Goal: Transaction & Acquisition: Purchase product/service

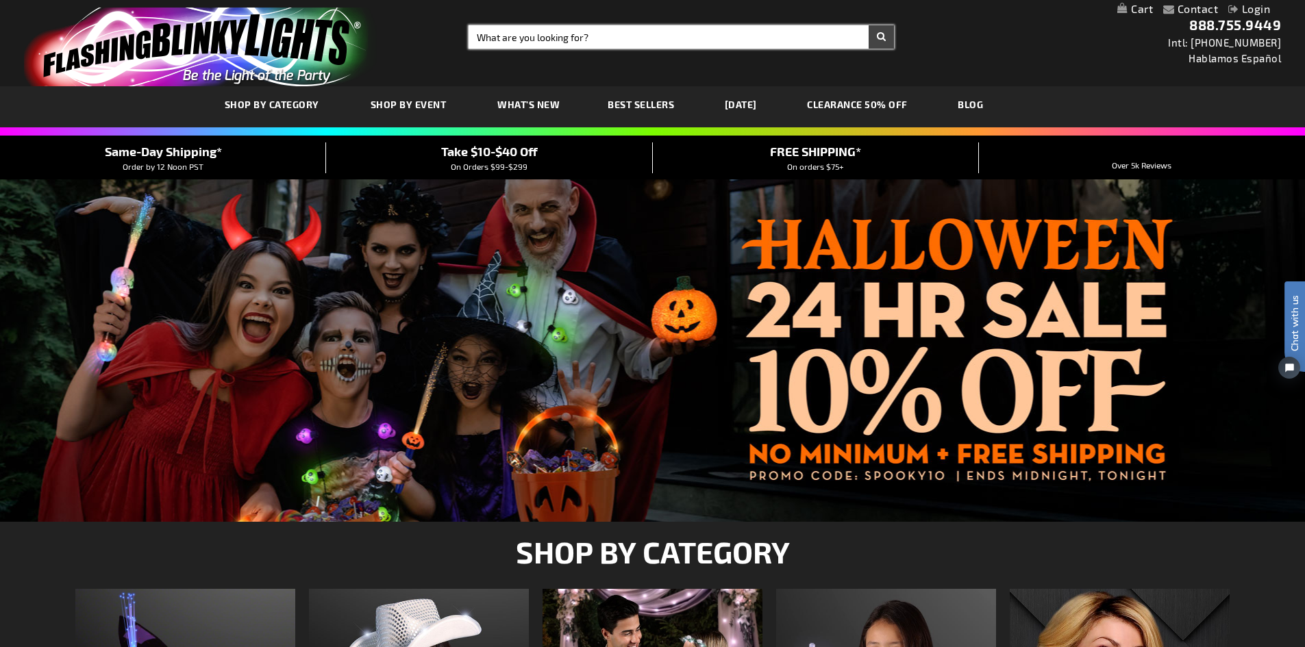
click at [557, 40] on input "Search" at bounding box center [680, 36] width 425 height 23
type input "lei"
click at [868, 25] on button "Search" at bounding box center [880, 36] width 25 height 23
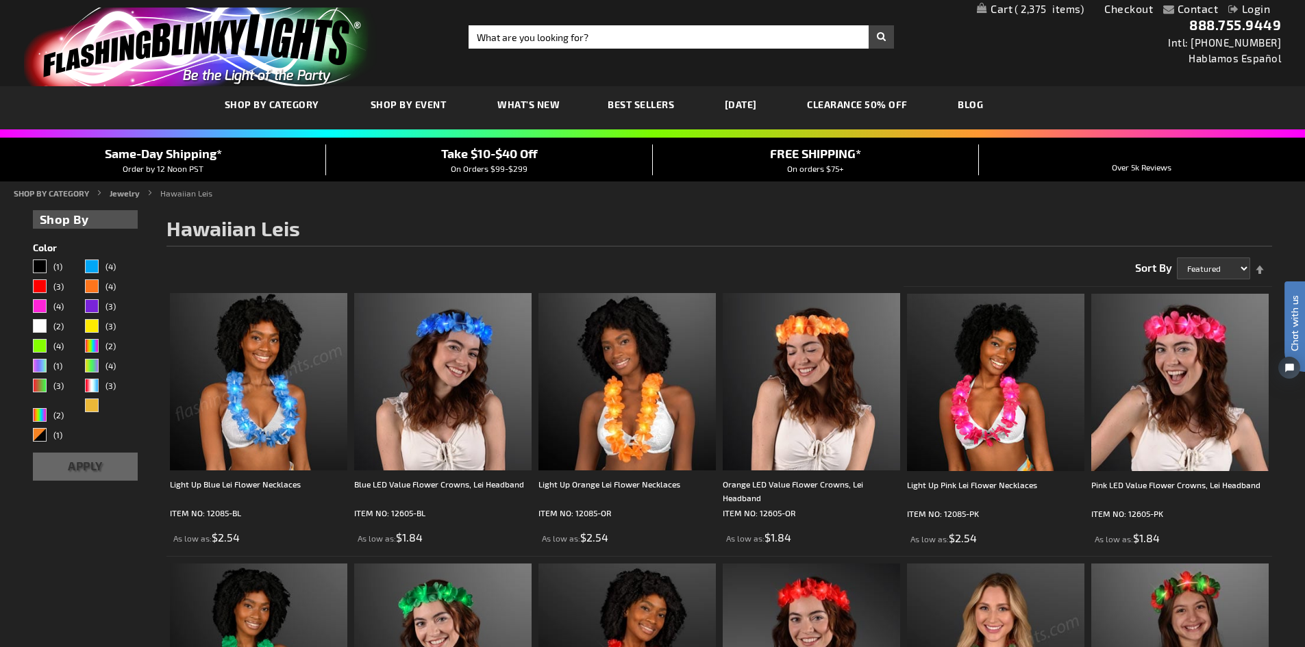
click at [921, 53] on div "Toggle Nav Search Search × Search 888.755.9449 Intl: 818-753-8303 Hablamos Espa…" at bounding box center [652, 43] width 1305 height 86
click at [1118, 10] on link "Checkout" at bounding box center [1128, 8] width 49 height 13
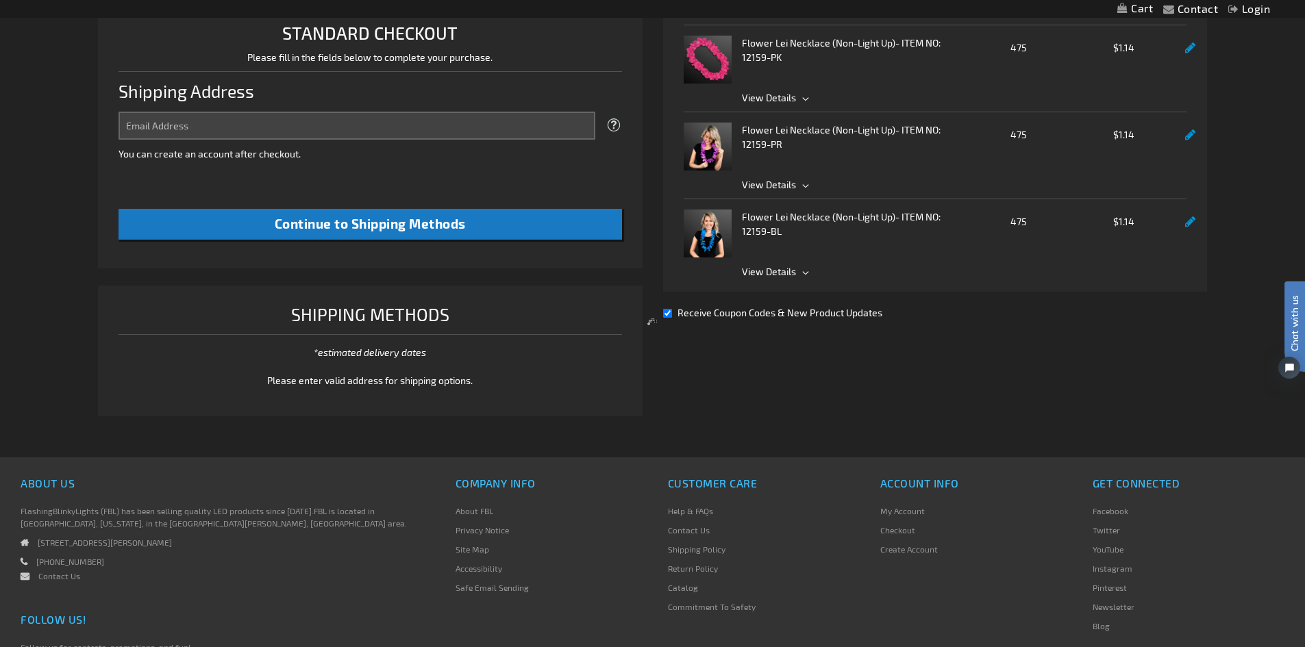
scroll to position [353, 0]
select select "US"
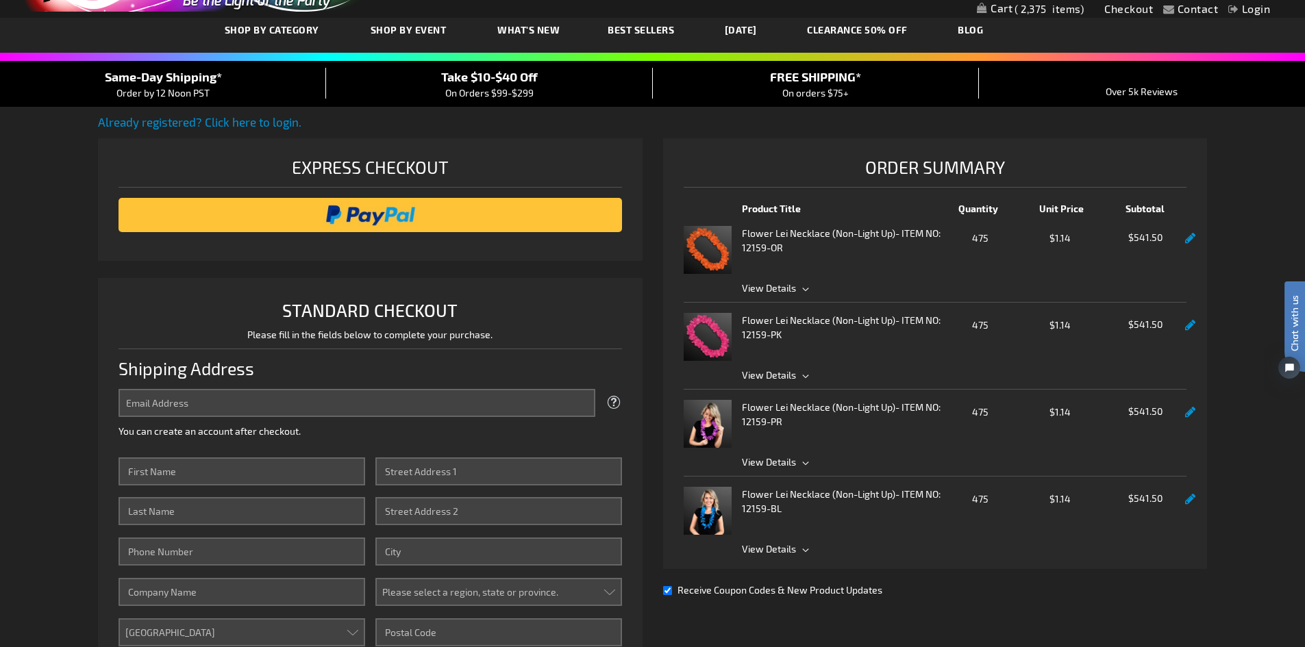
scroll to position [205, 0]
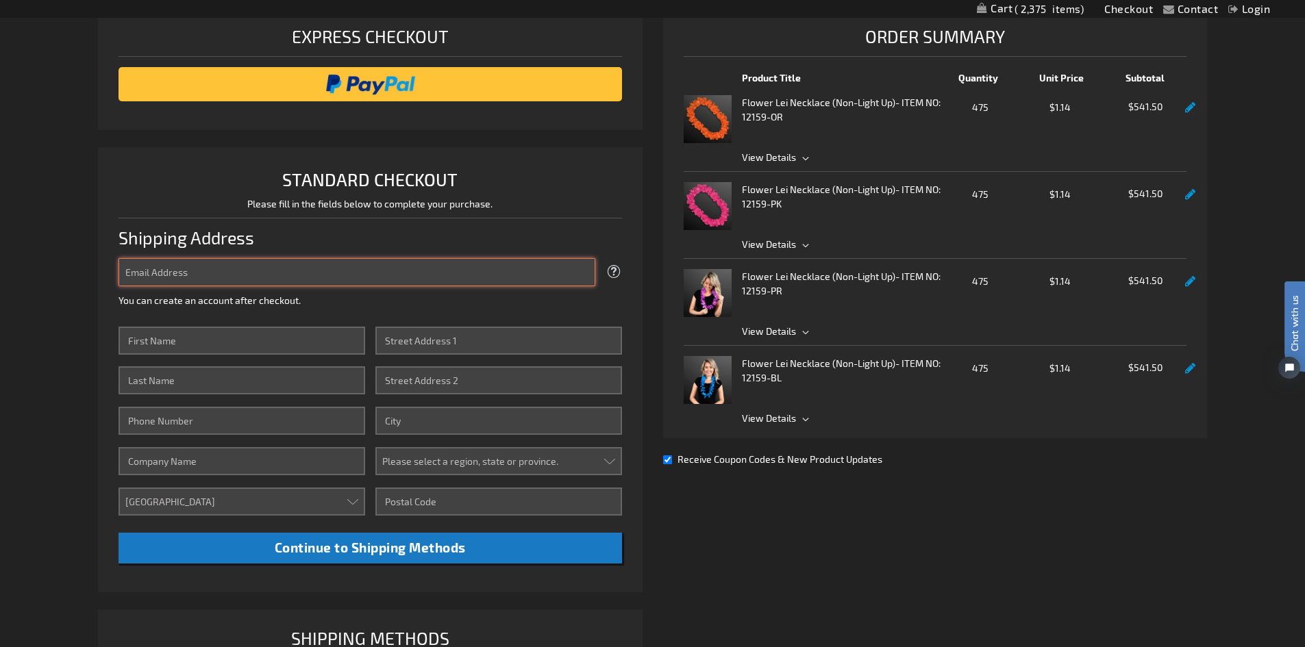
click at [234, 267] on input "Email Address" at bounding box center [356, 272] width 477 height 28
type input "arauh@iccu.com"
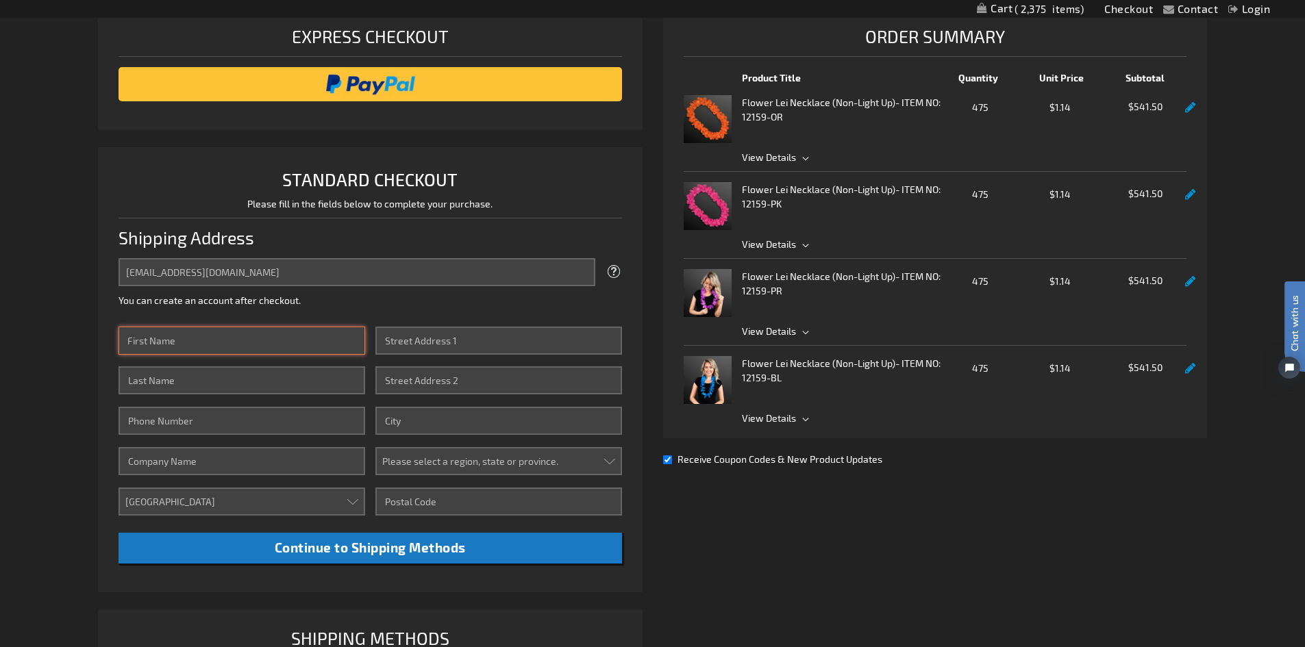
drag, startPoint x: 197, startPoint y: 347, endPoint x: 216, endPoint y: 347, distance: 19.9
click at [198, 347] on input "First Name" at bounding box center [241, 341] width 247 height 28
type input "Ashlie"
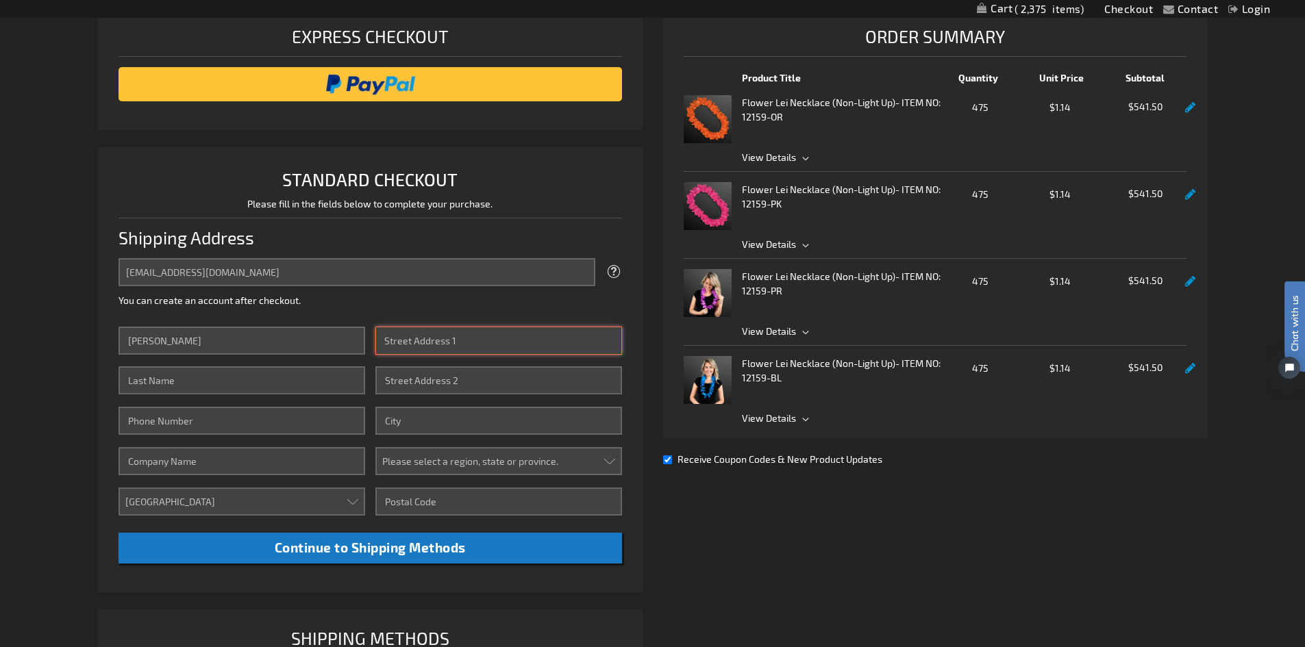
click at [405, 340] on input "Street Address: Line 1" at bounding box center [498, 341] width 247 height 28
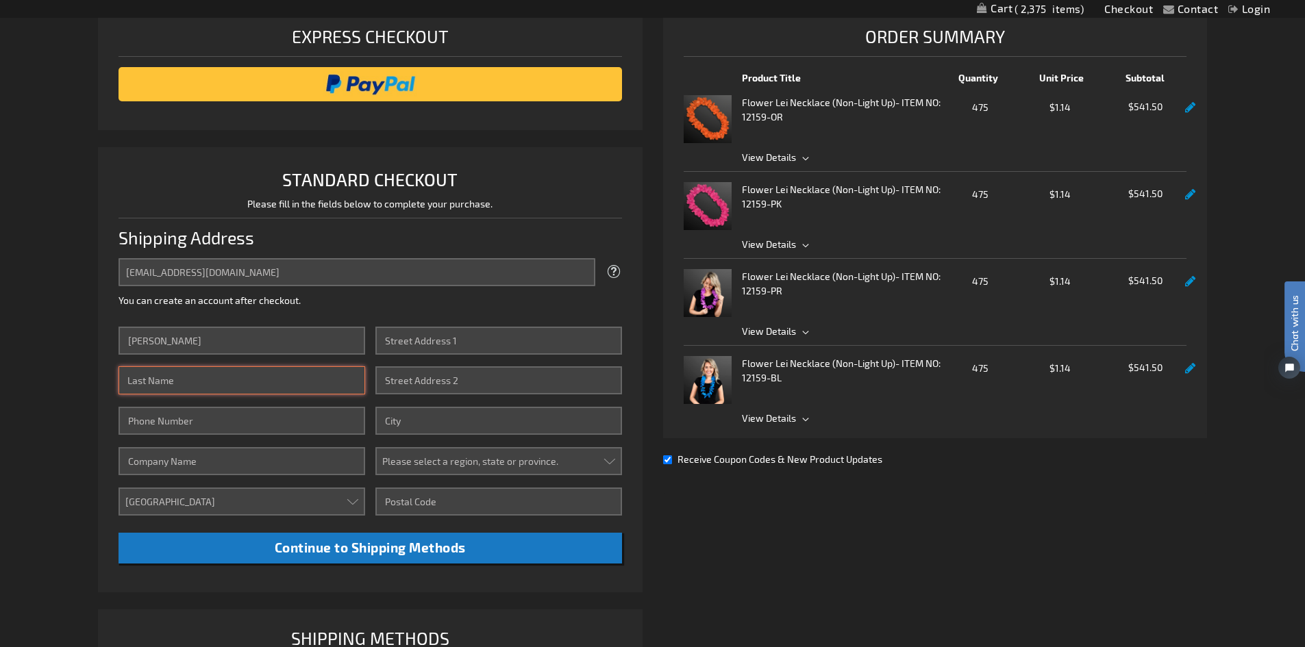
click at [175, 378] on input "Last Name" at bounding box center [241, 380] width 247 height 28
type input "Rauh"
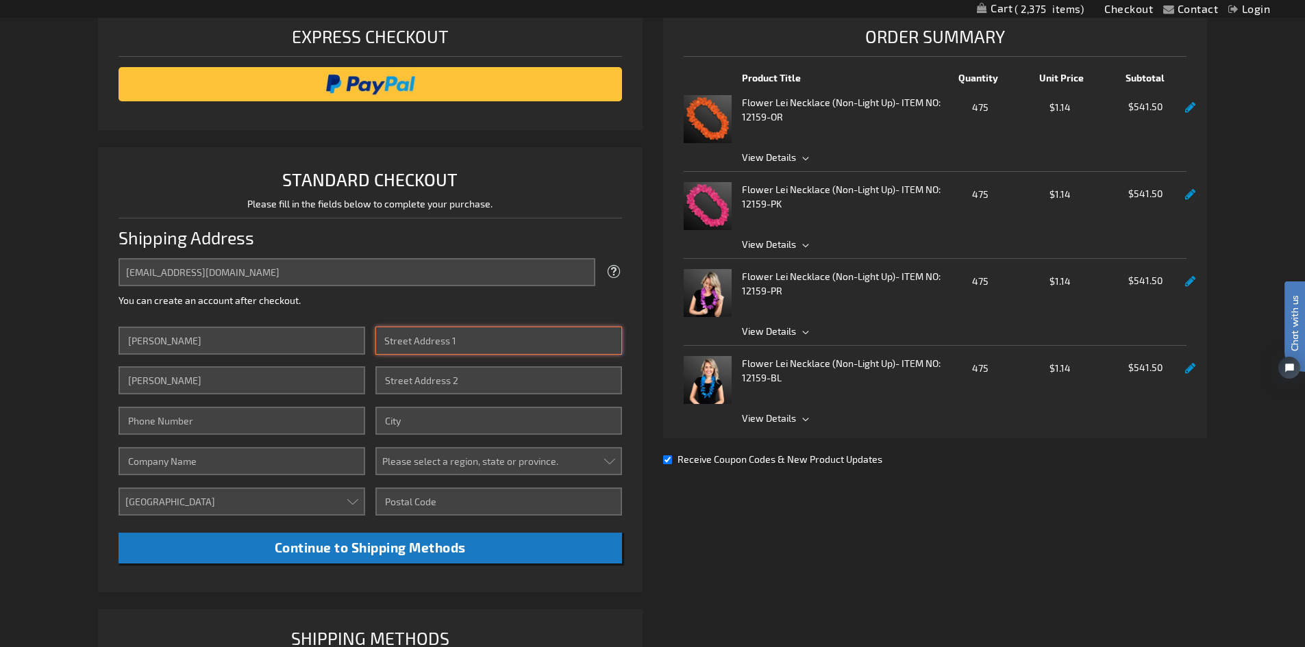
click at [425, 340] on input "Street Address: Line 1" at bounding box center [498, 341] width 247 height 28
type input "5"
type input "4400 Central Way"
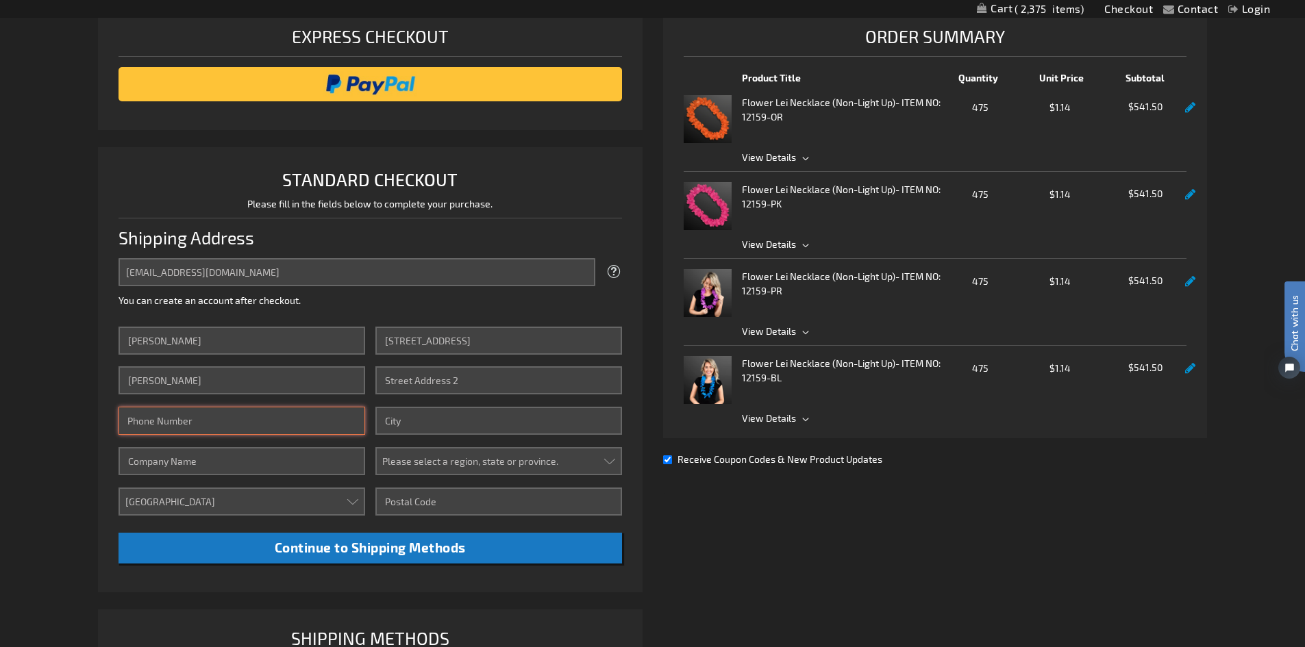
click at [262, 422] on input "Phone Number" at bounding box center [241, 421] width 247 height 28
type input "2084068208"
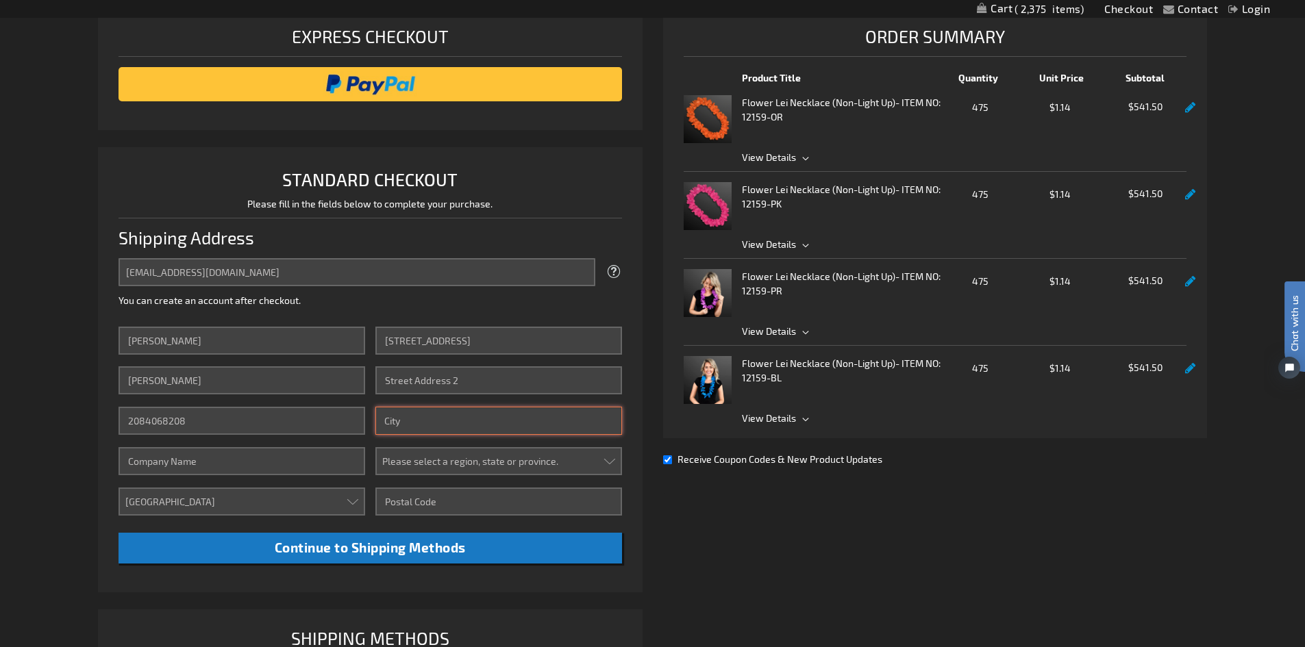
click at [407, 417] on input "City" at bounding box center [498, 421] width 247 height 28
type input "Pocatello"
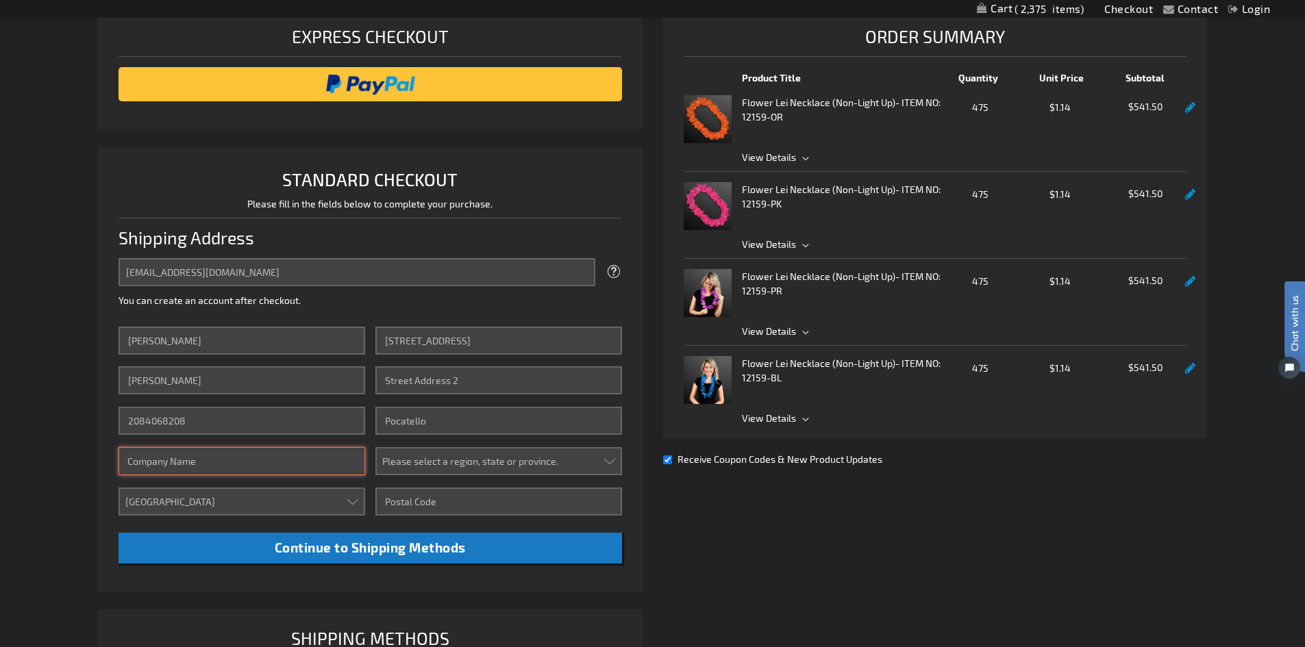
click at [260, 460] on input "Company" at bounding box center [241, 461] width 247 height 28
type input "ICCU"
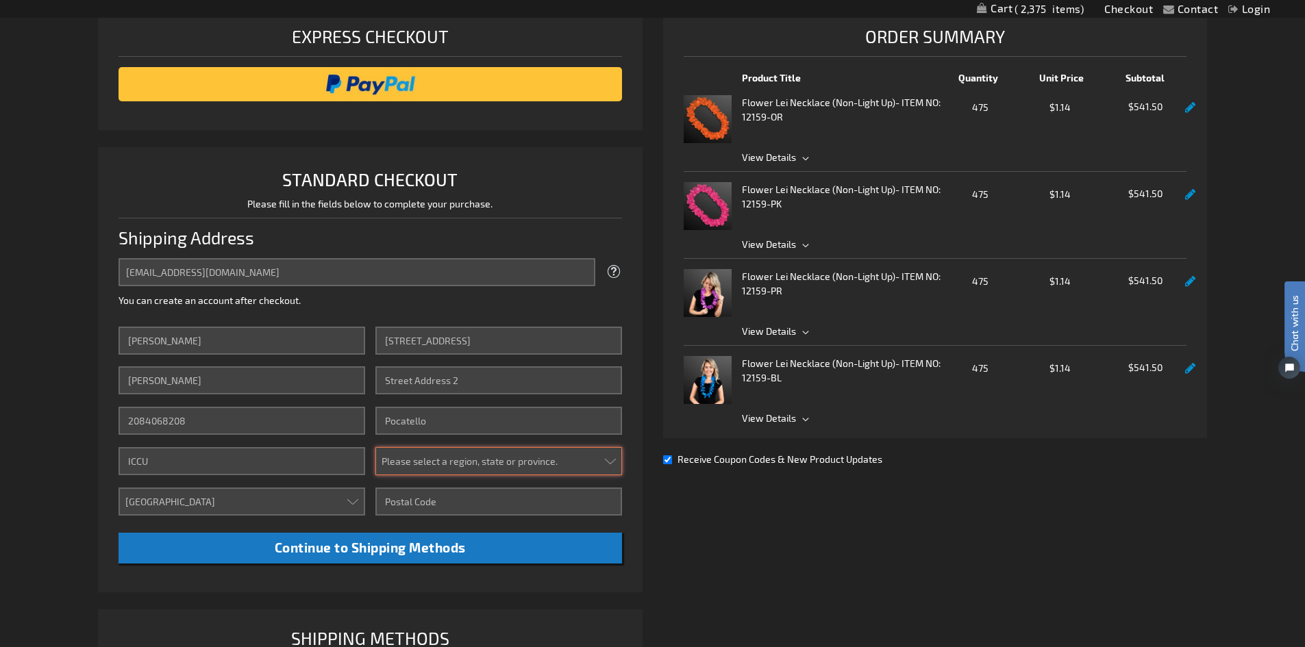
click at [428, 466] on select "Please select a region, state or province. Alabama Alaska Arizona Arkansas Cali…" at bounding box center [498, 461] width 247 height 28
select select "22"
click at [375, 447] on select "Please select a region, state or province. Alabama Alaska Arizona Arkansas Cali…" at bounding box center [498, 461] width 247 height 28
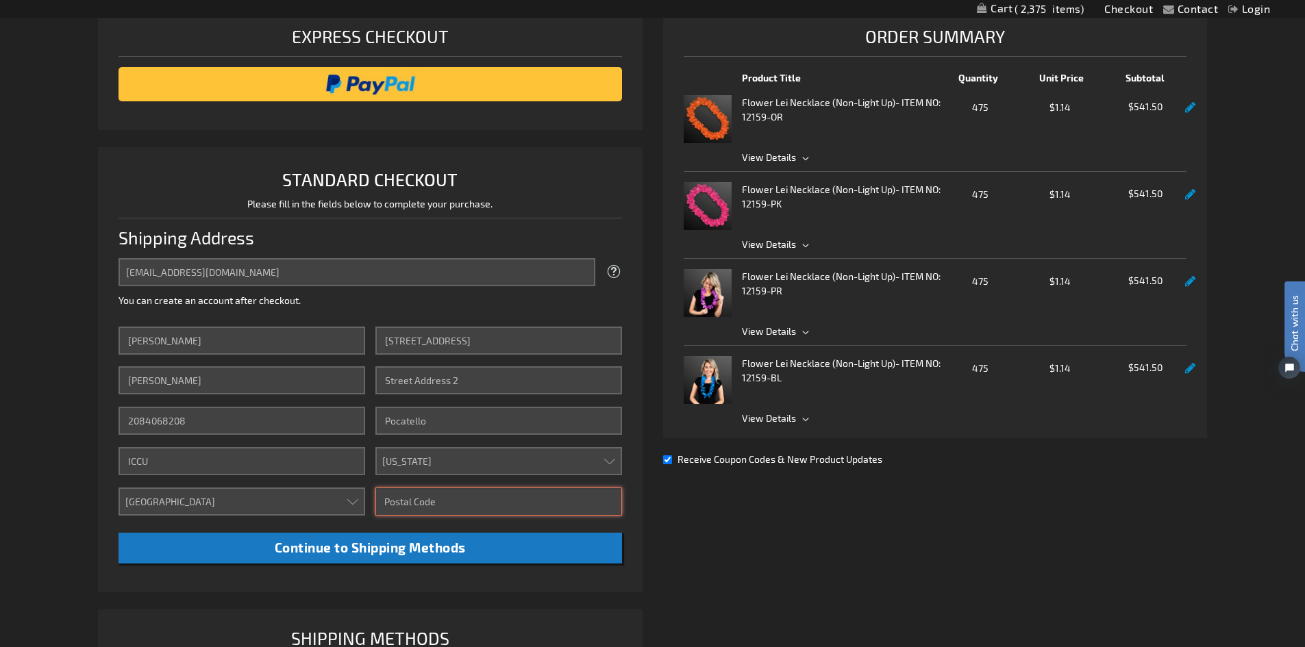
click at [471, 504] on input "Zip/Postal Code" at bounding box center [498, 502] width 247 height 28
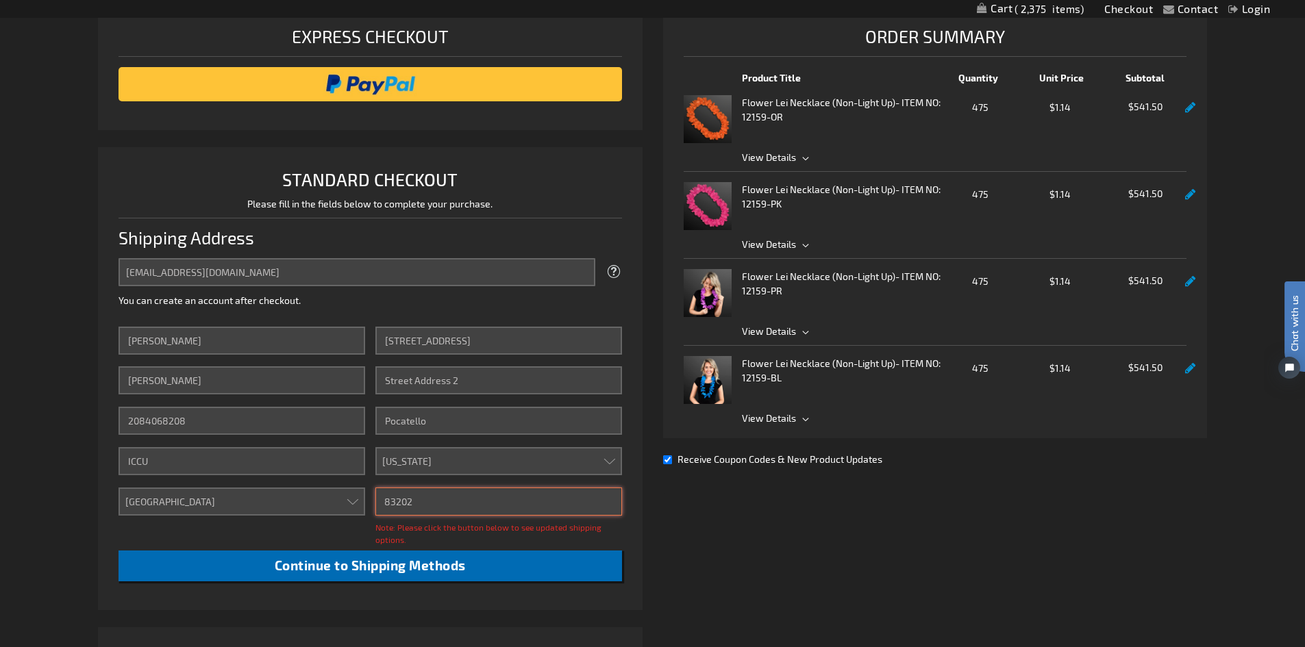
type input "83202"
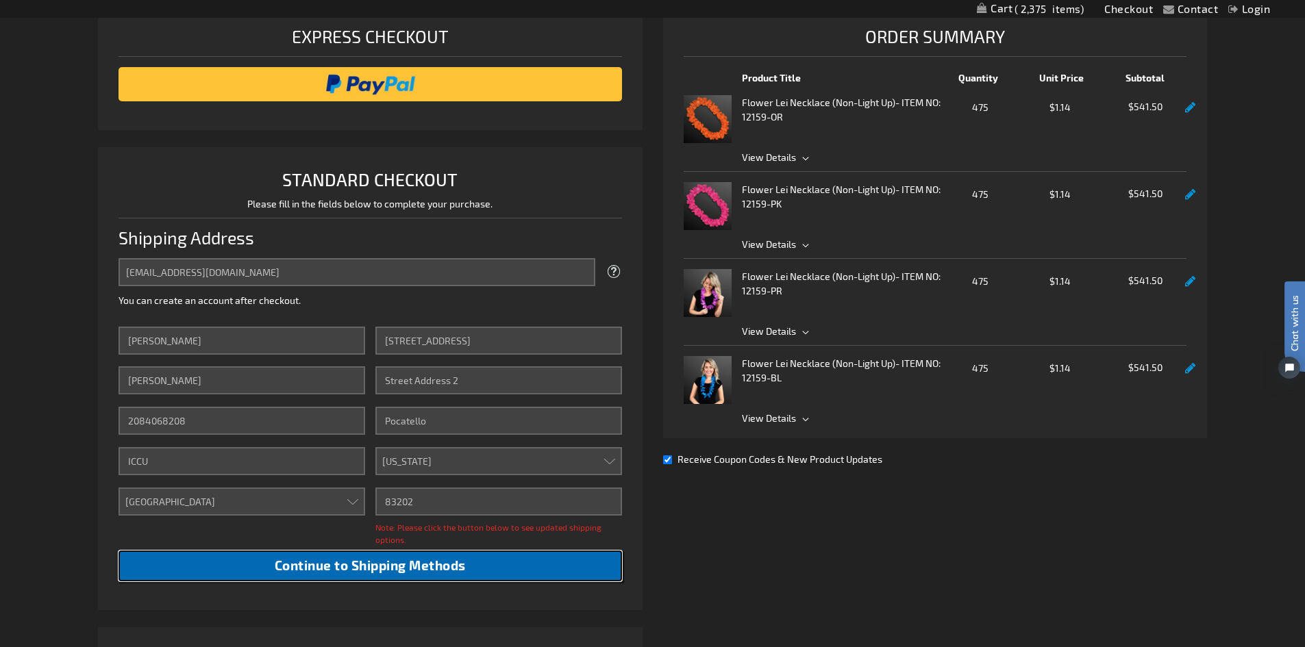
click at [406, 569] on span "Continue to Shipping Methods" at bounding box center [370, 565] width 191 height 16
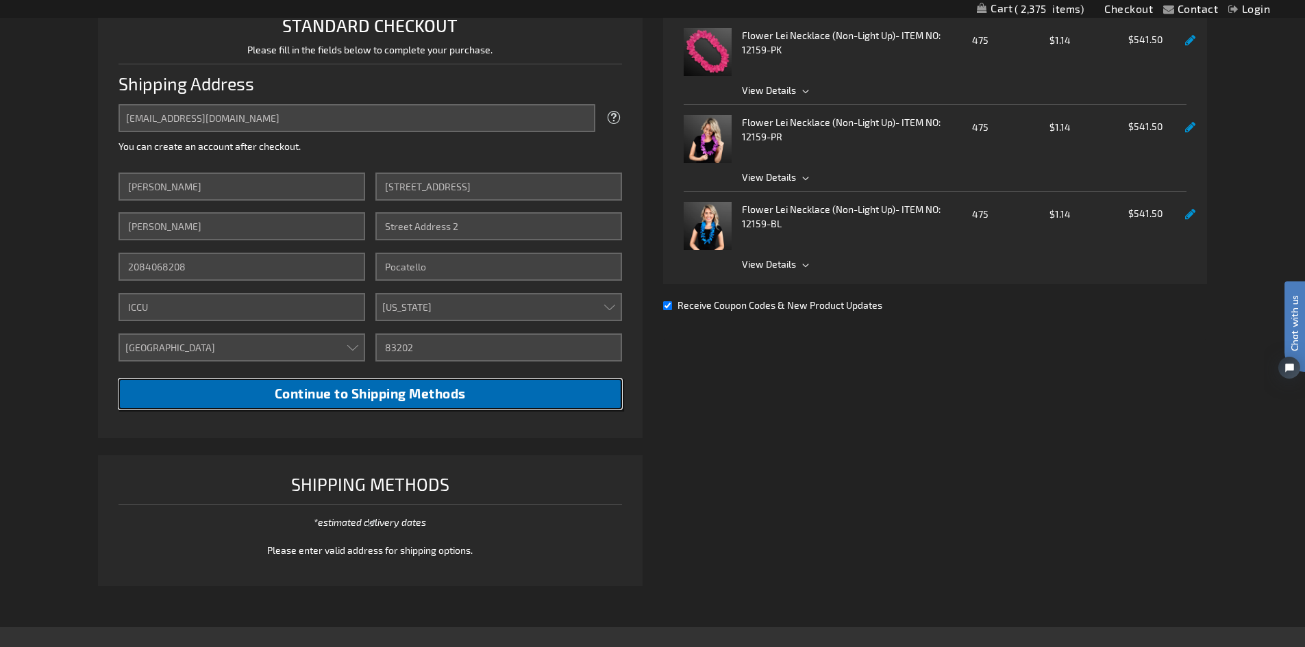
scroll to position [479, 0]
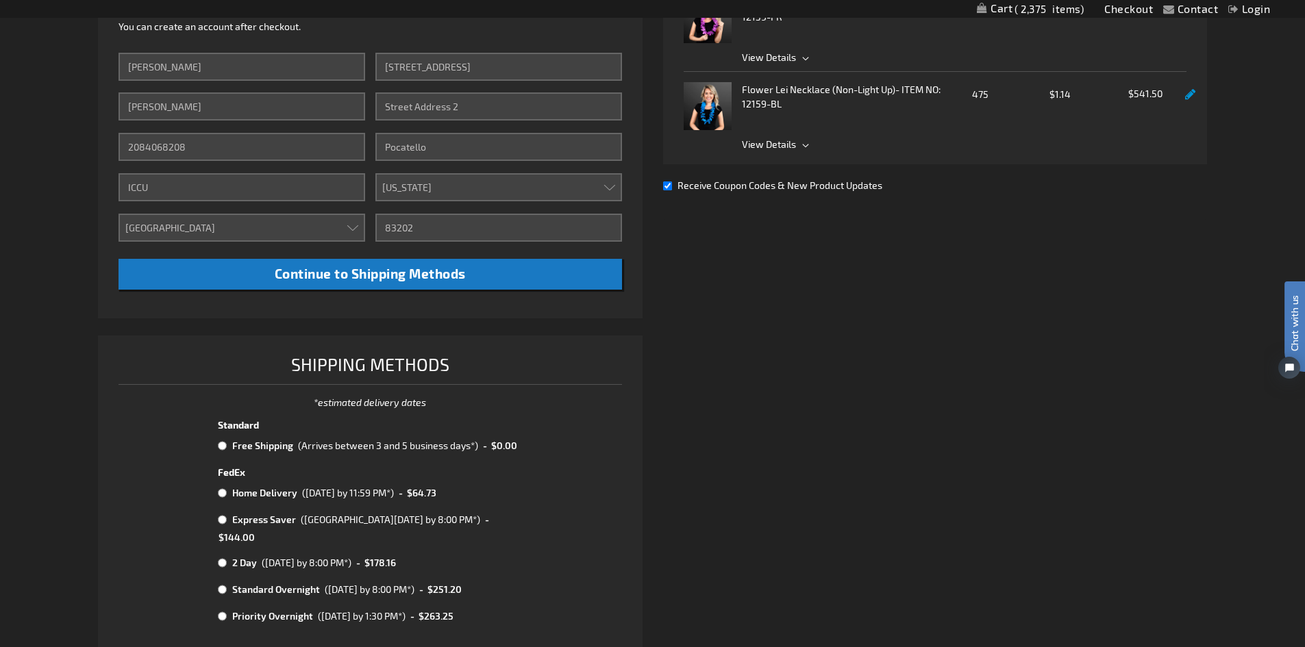
click at [219, 444] on input "radio" at bounding box center [222, 445] width 9 height 11
radio input "true"
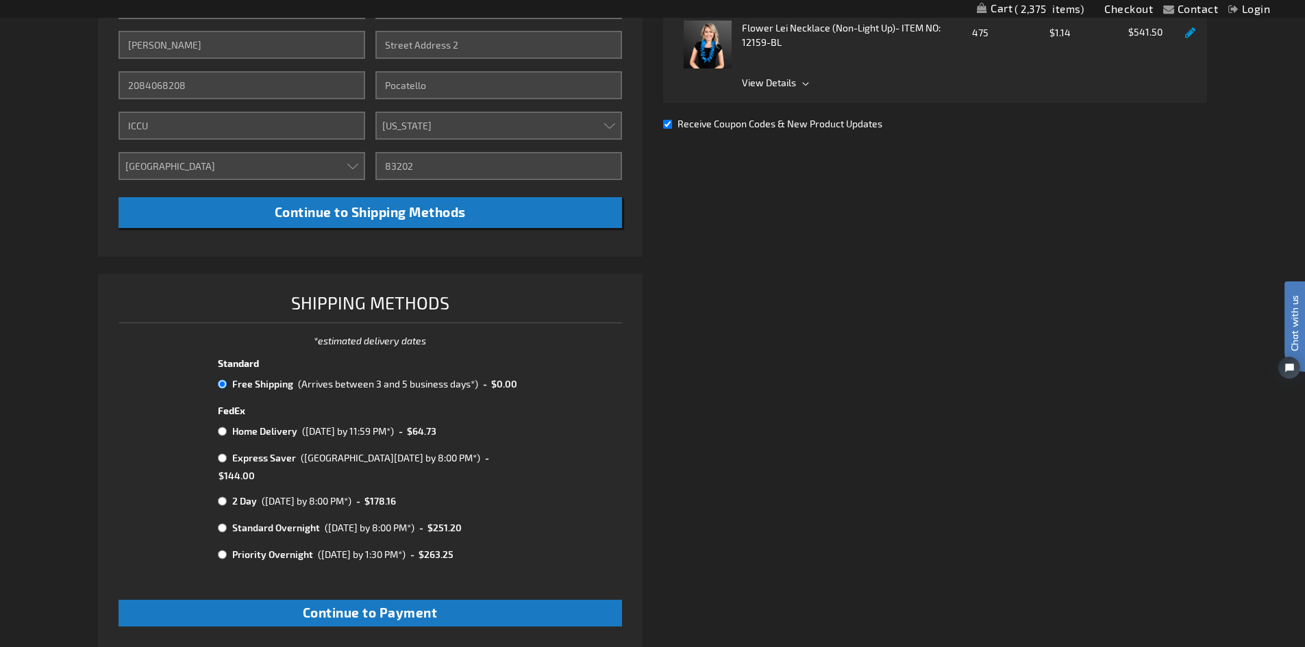
scroll to position [616, 0]
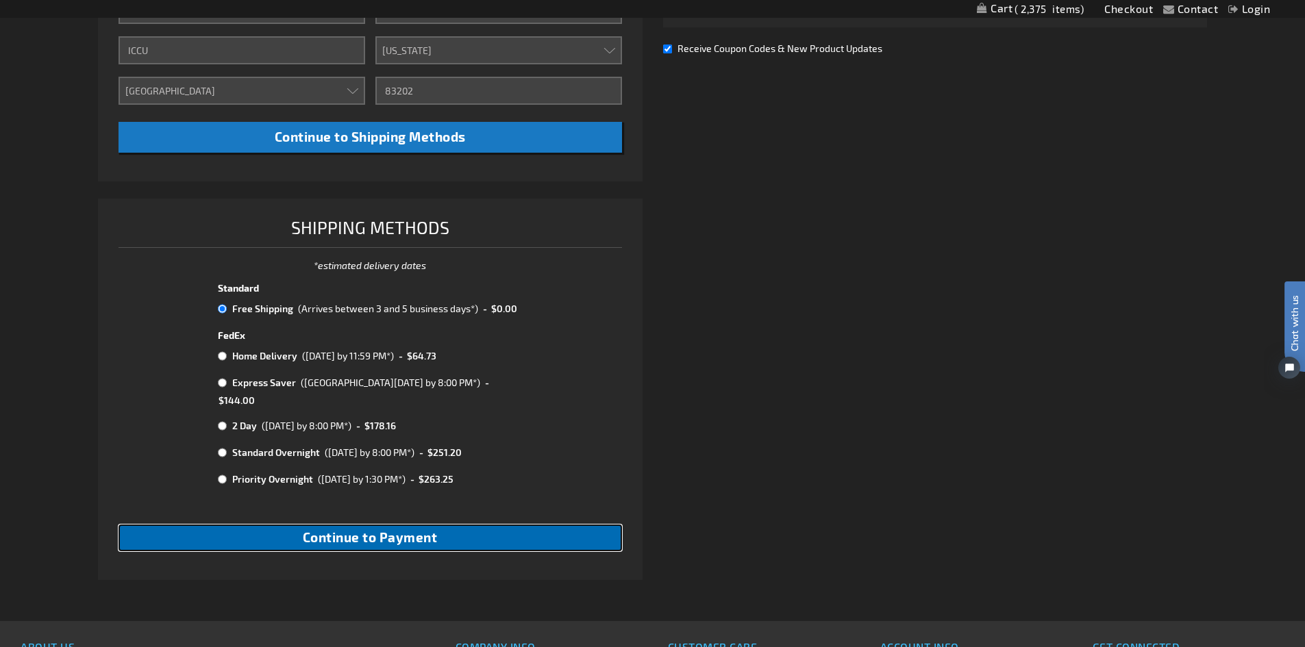
click at [358, 529] on span "Continue to Payment" at bounding box center [370, 537] width 135 height 16
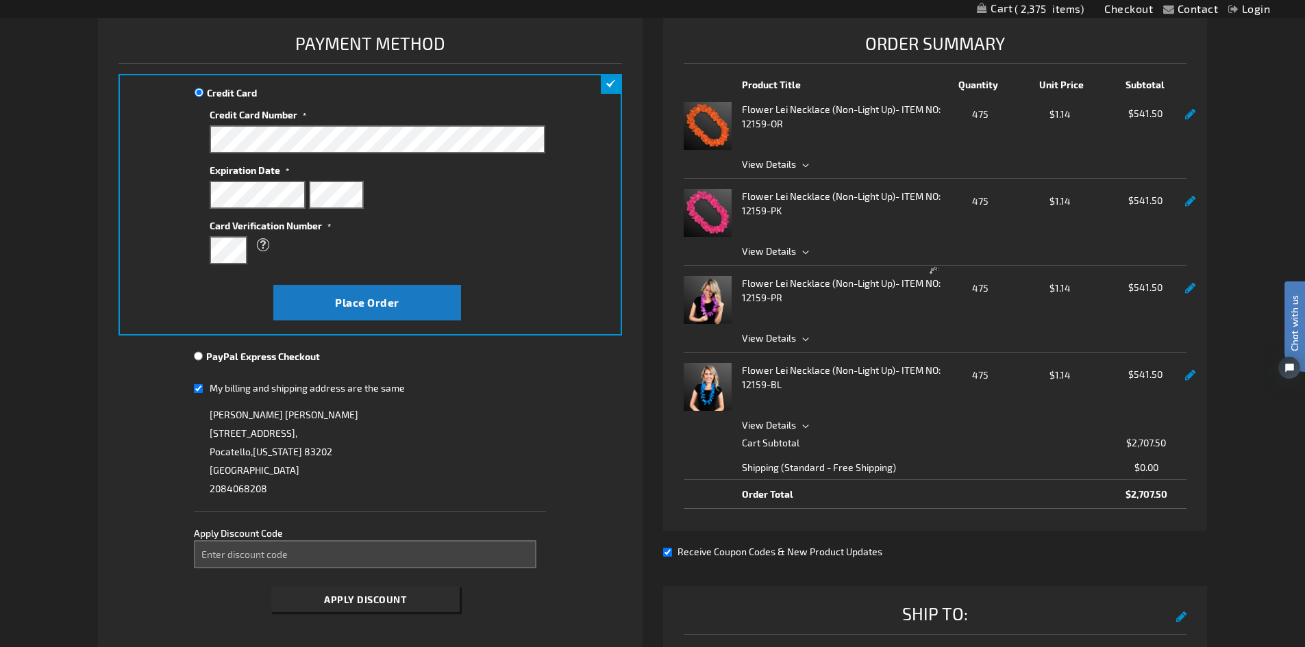
scroll to position [205, 0]
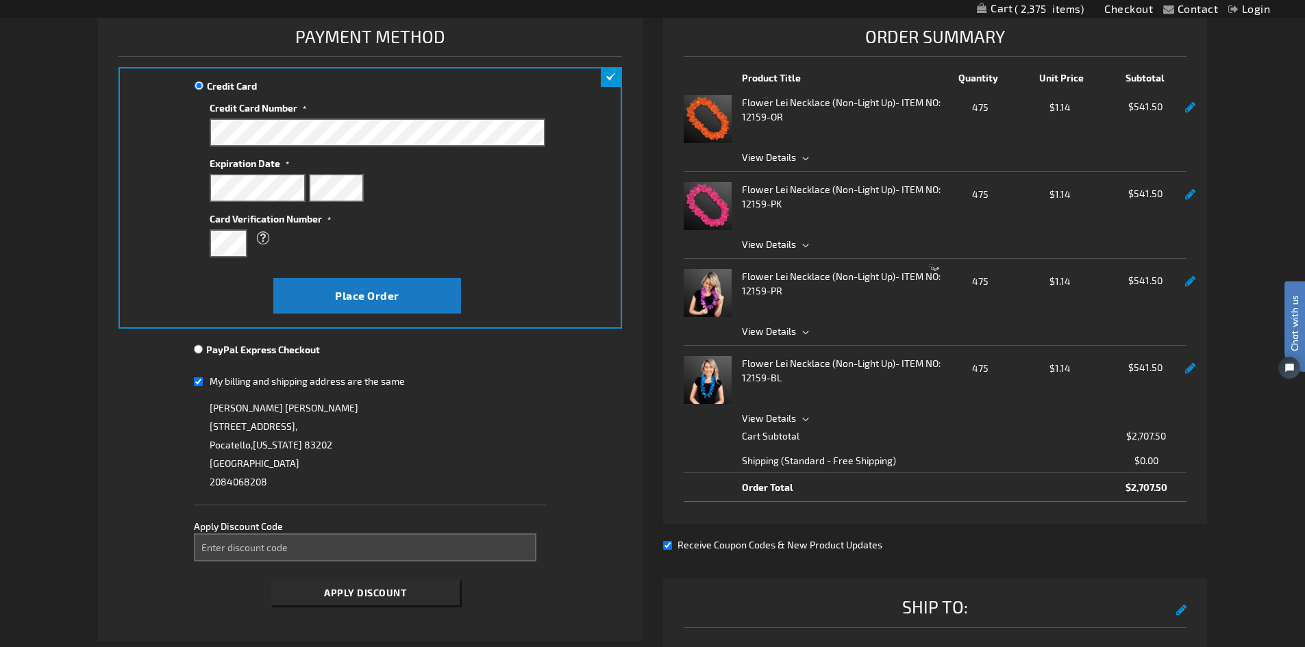
click at [199, 381] on input "My billing and shipping address are the same" at bounding box center [198, 382] width 9 height 28
checkbox input "false"
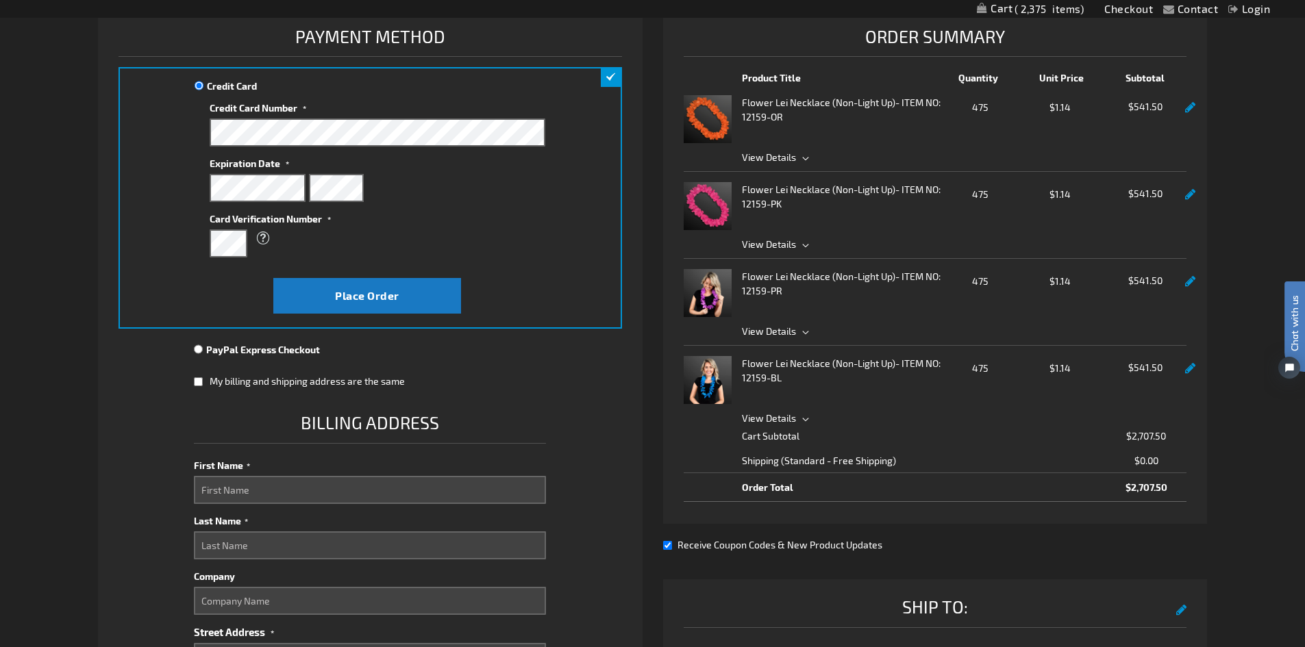
scroll to position [274, 0]
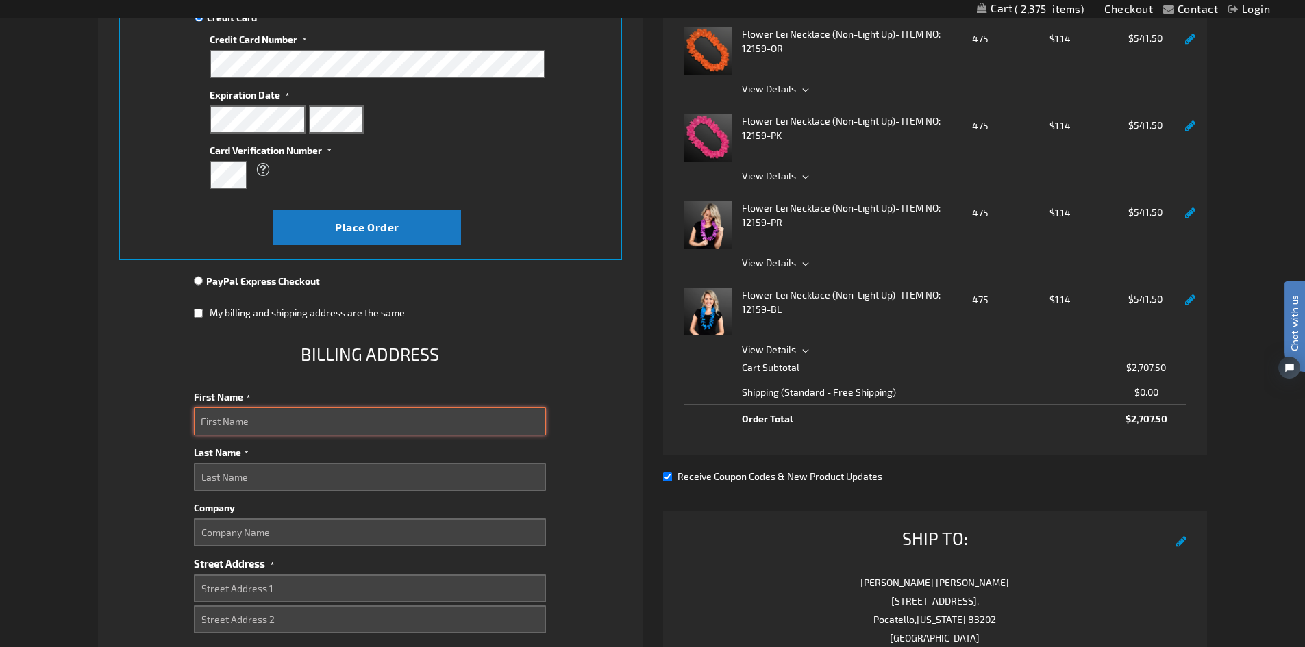
click at [225, 416] on input "First Name" at bounding box center [370, 421] width 352 height 28
type input "Ashlie"
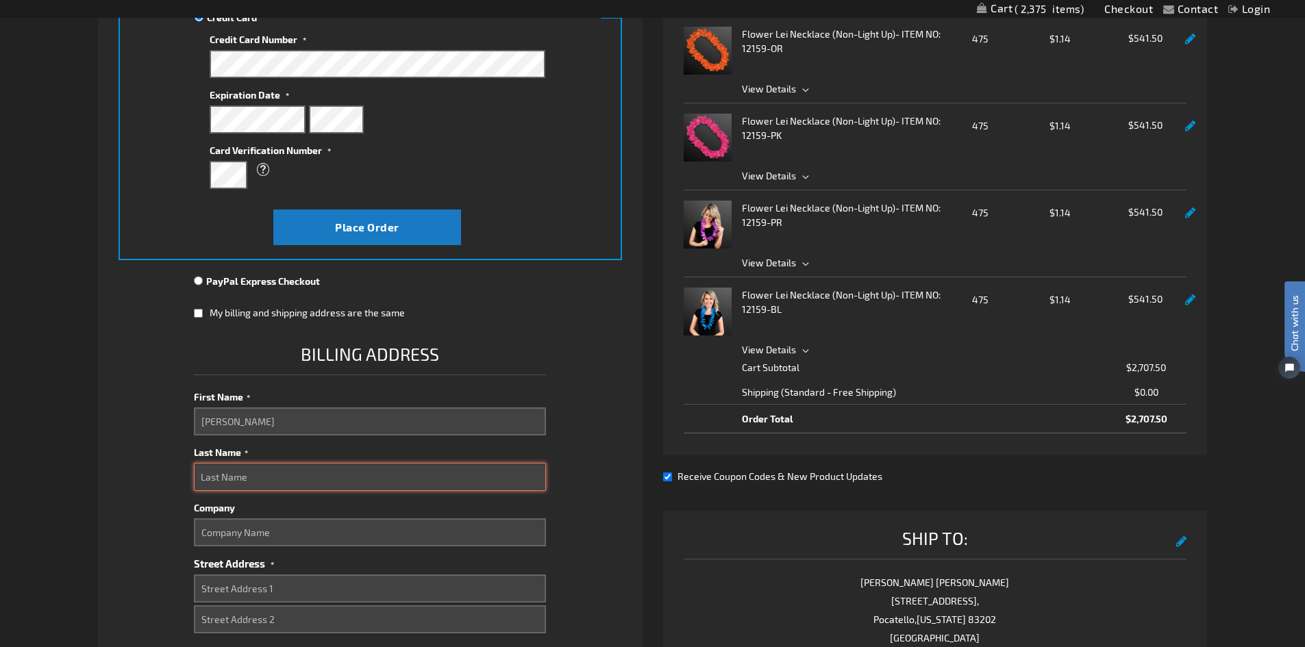
click at [218, 486] on input "Last Name" at bounding box center [370, 477] width 352 height 28
type input "Rauh"
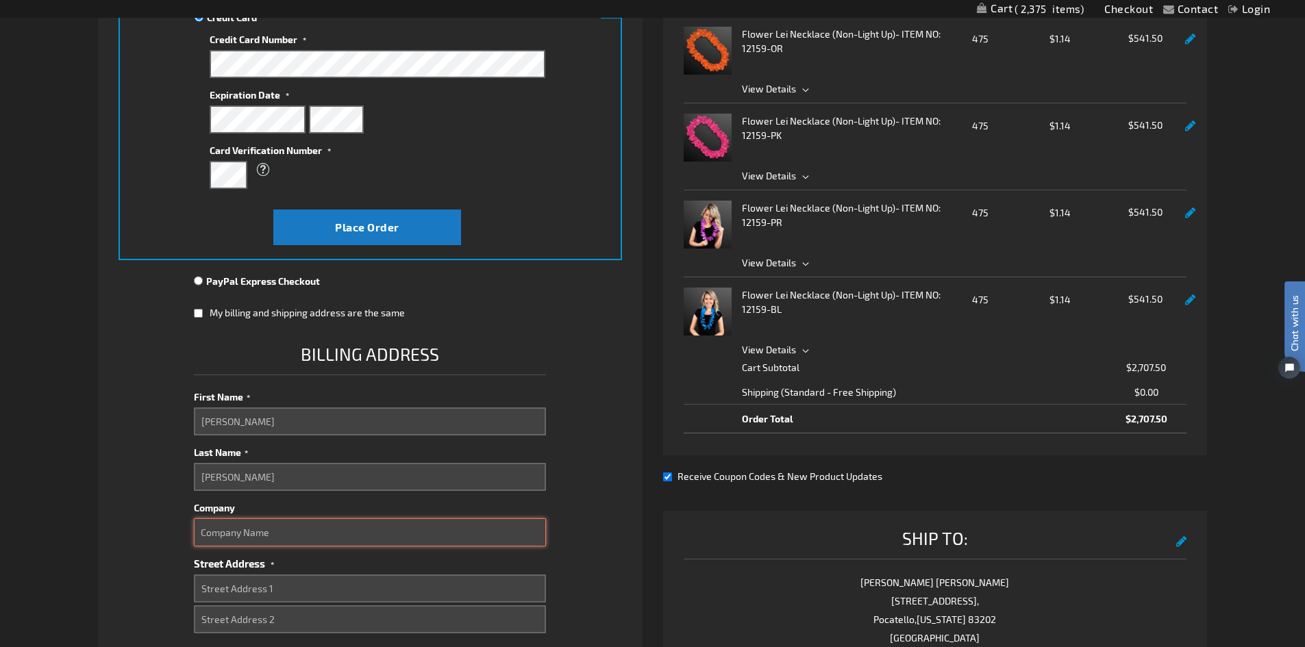
click at [247, 531] on input "Company" at bounding box center [370, 532] width 352 height 28
type input "ICCU"
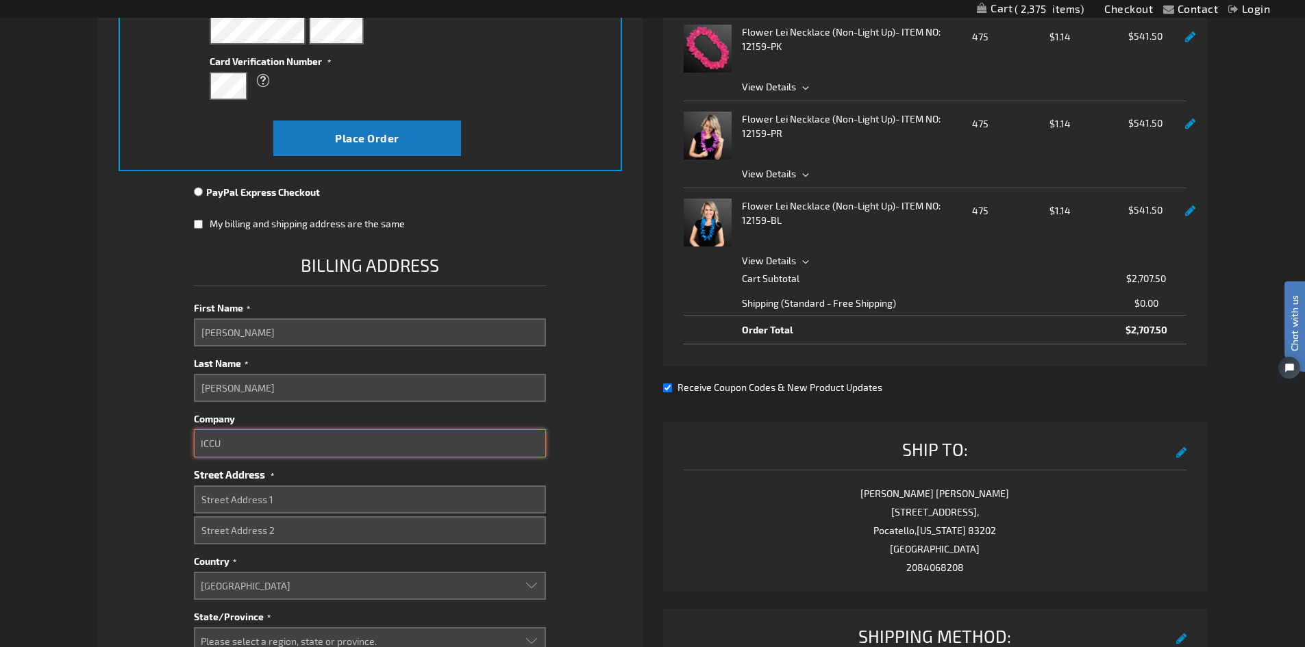
scroll to position [479, 0]
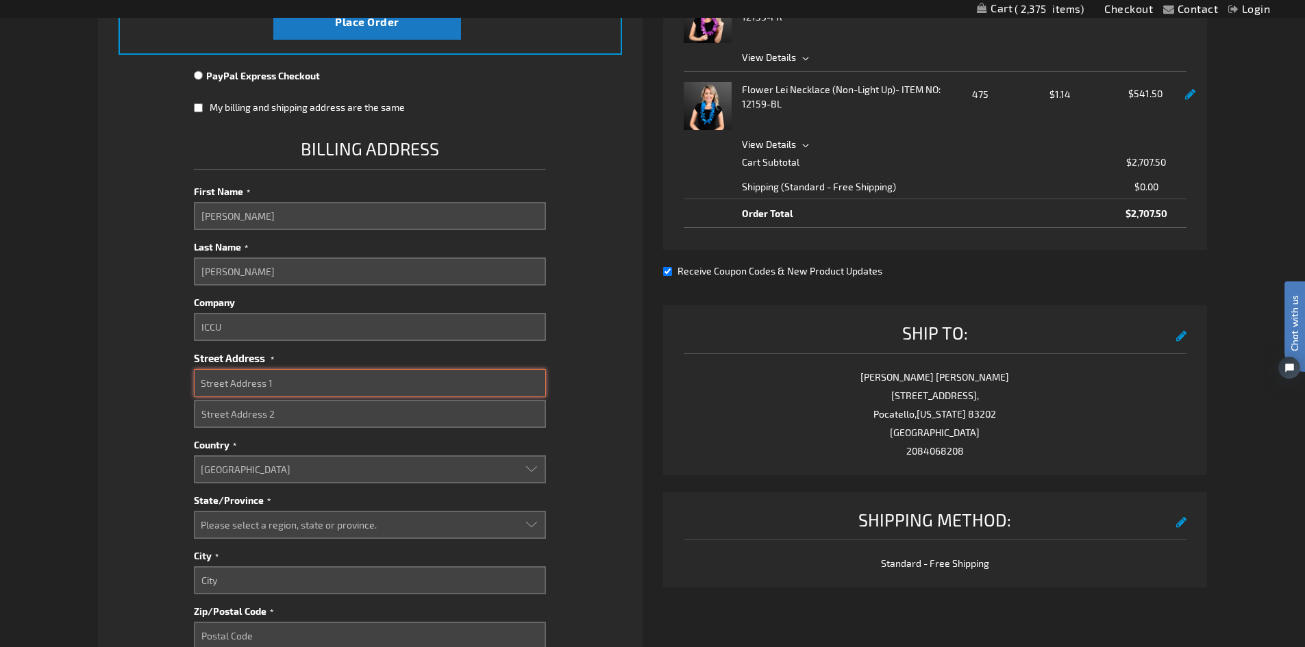
drag, startPoint x: 249, startPoint y: 379, endPoint x: 255, endPoint y: 373, distance: 8.7
click at [249, 379] on input "Street Address: Line 1" at bounding box center [370, 383] width 352 height 28
type input "Po Box 2469"
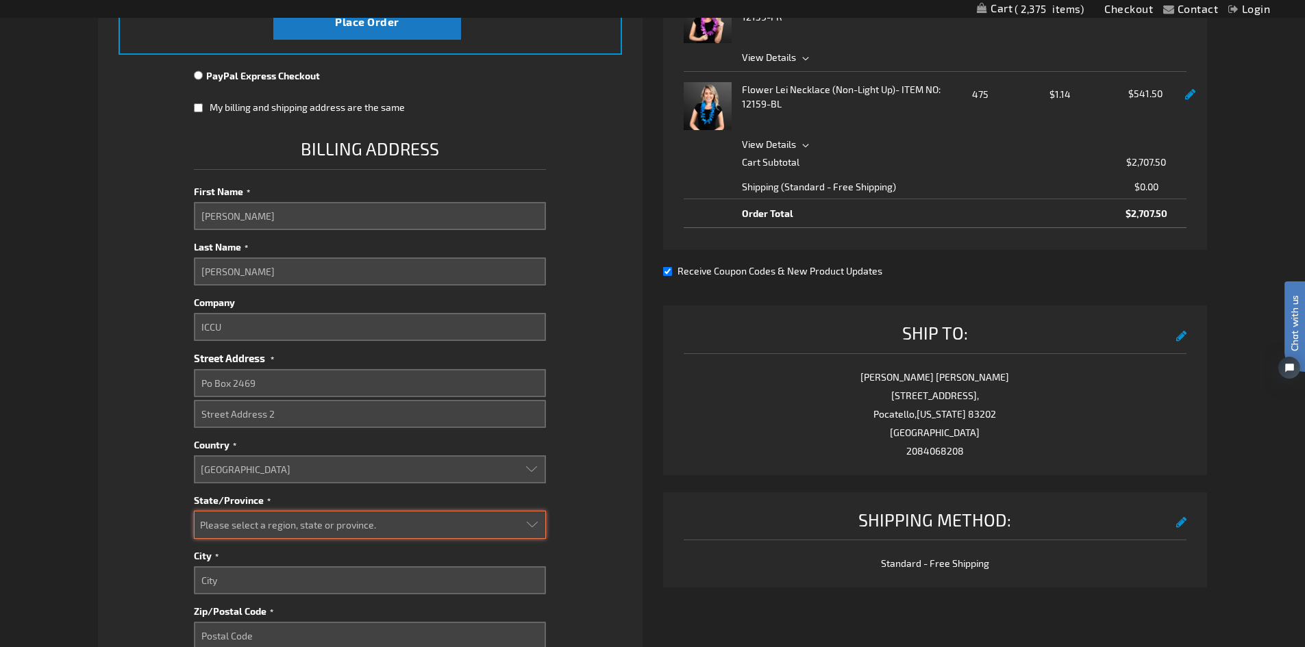
click at [258, 519] on select "Please select a region, state or province. Alabama Alaska Arizona Arkansas Cali…" at bounding box center [370, 525] width 352 height 28
select select "22"
click at [194, 511] on select "Please select a region, state or province. Alabama Alaska Arizona Arkansas Cali…" at bounding box center [370, 525] width 352 height 28
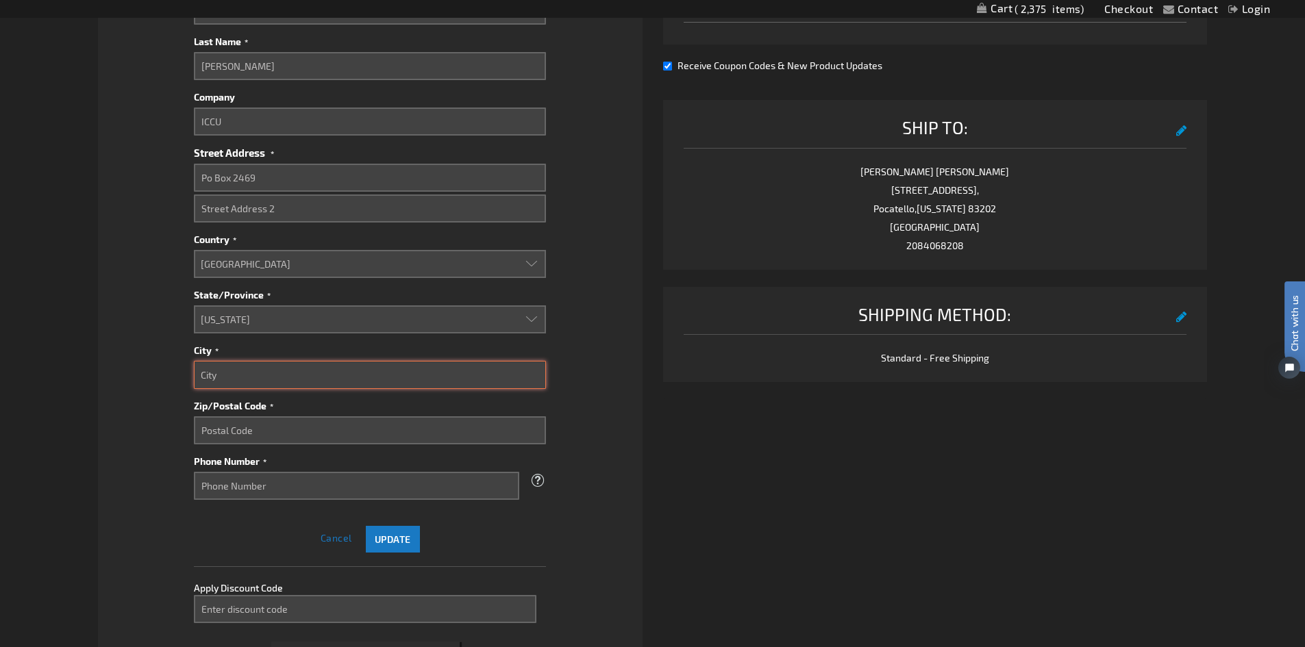
click at [251, 374] on input "City" at bounding box center [370, 375] width 352 height 28
type input "Pocatello"
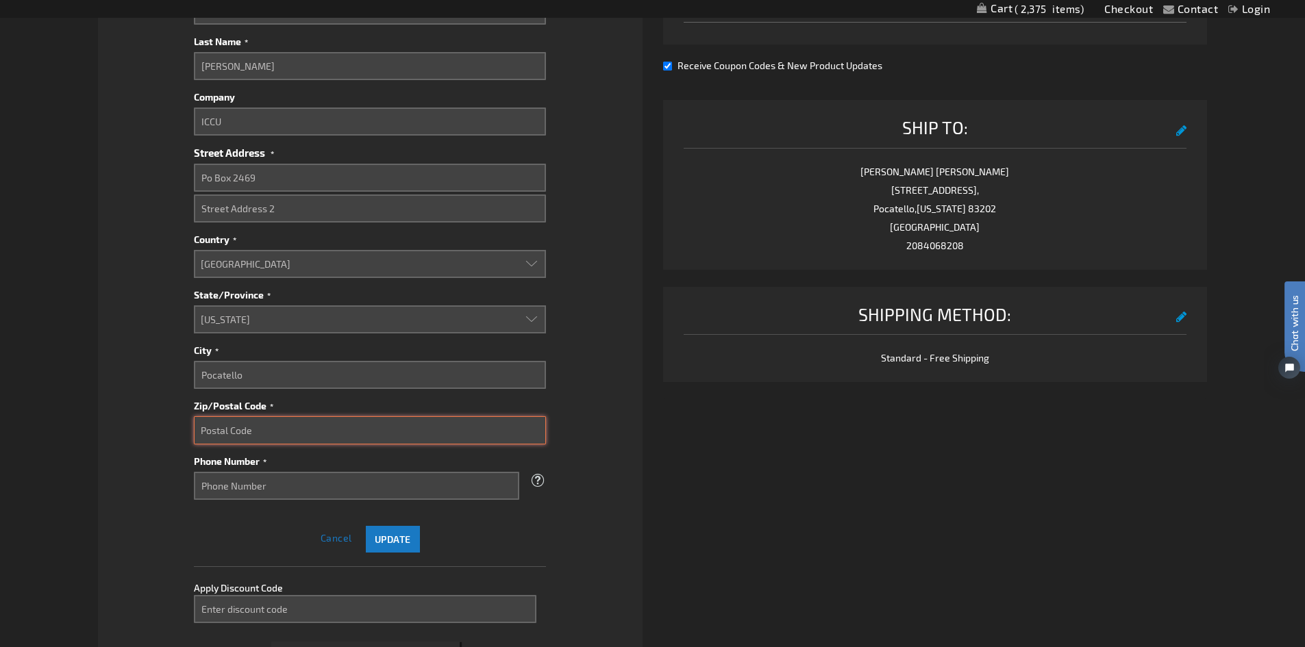
click at [271, 423] on input "Zip/Postal Code" at bounding box center [370, 430] width 352 height 28
type input "83206"
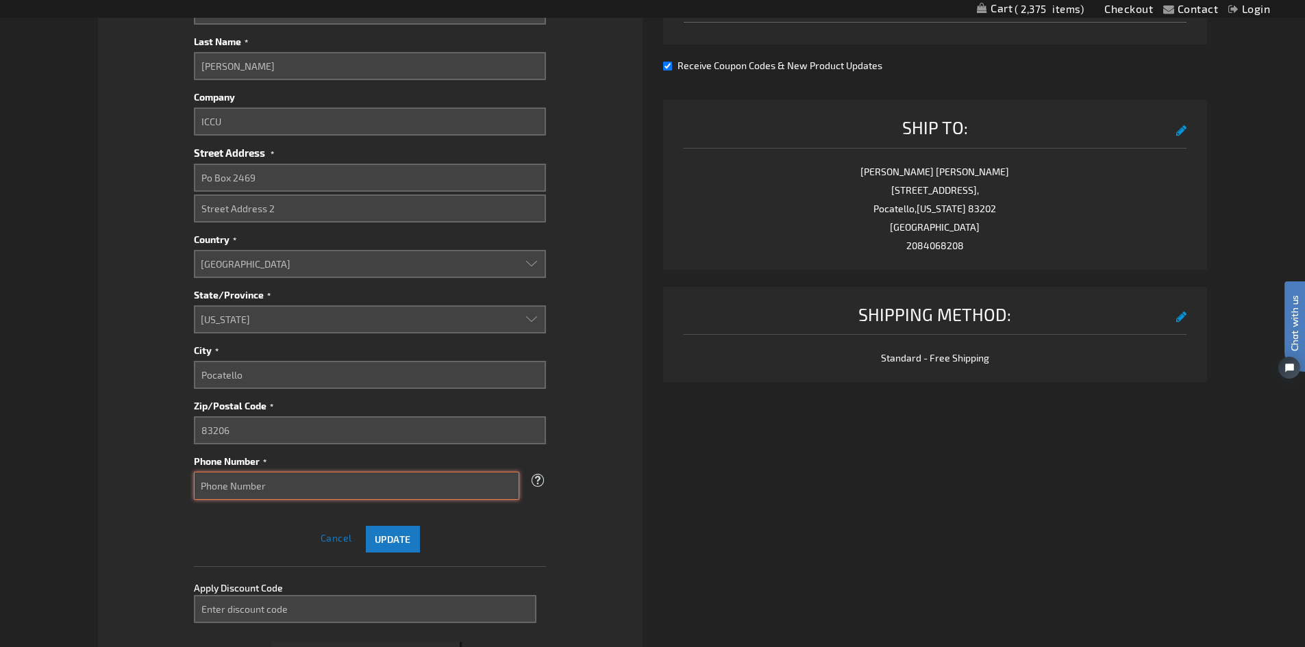
click at [325, 493] on input "Phone Number" at bounding box center [356, 486] width 325 height 28
type input "2084068208"
click at [398, 539] on span "Update" at bounding box center [393, 540] width 36 height 12
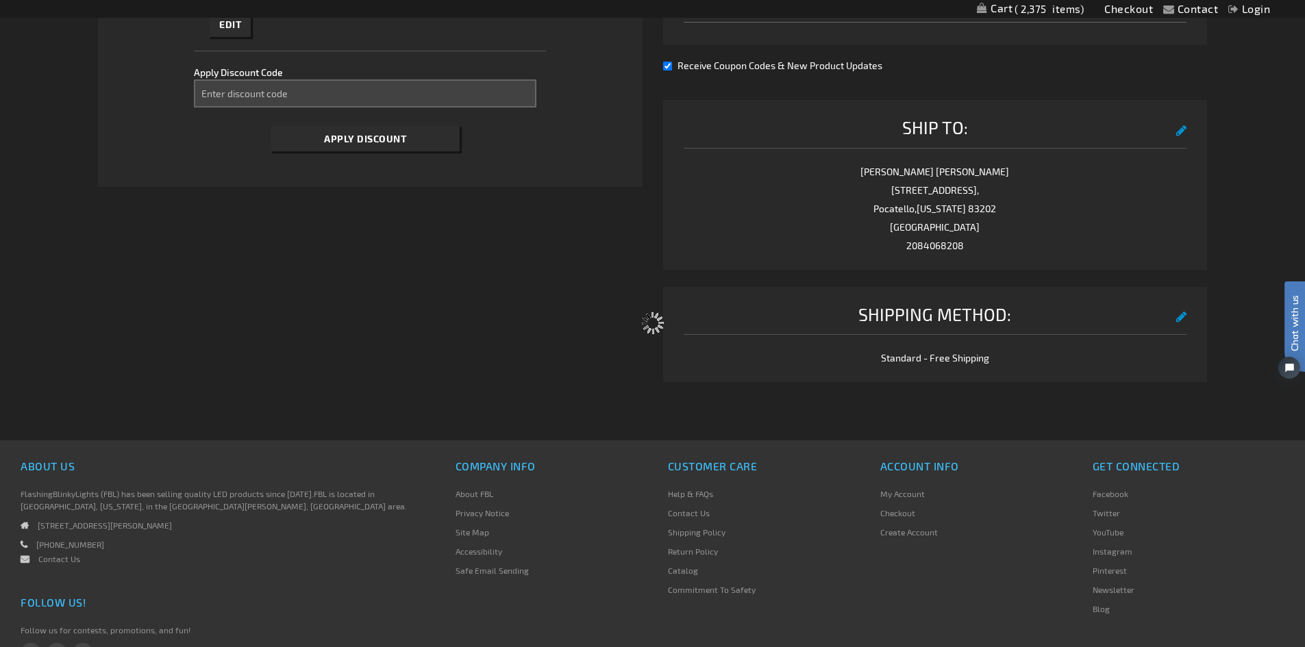
click at [246, 95] on div "Please wait..." at bounding box center [652, 323] width 1305 height 647
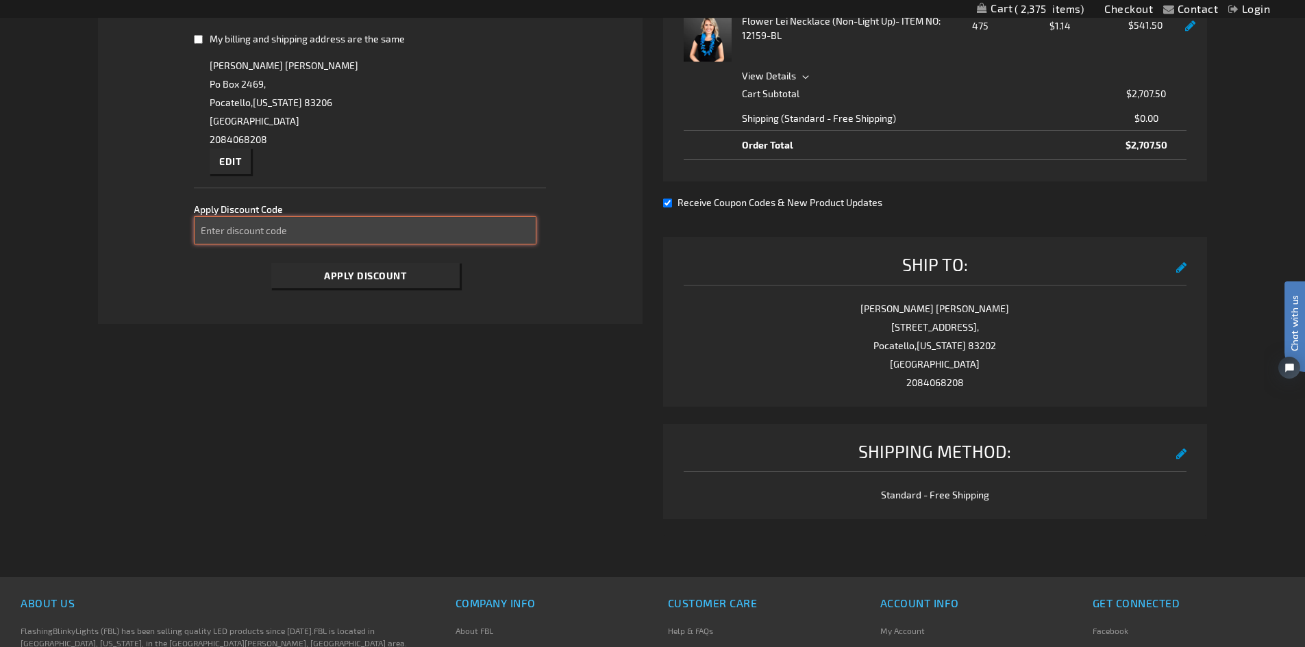
click at [246, 231] on input "Enter discount code" at bounding box center [365, 230] width 342 height 28
type input "Take40"
click at [297, 278] on button "Apply Discount" at bounding box center [365, 275] width 188 height 25
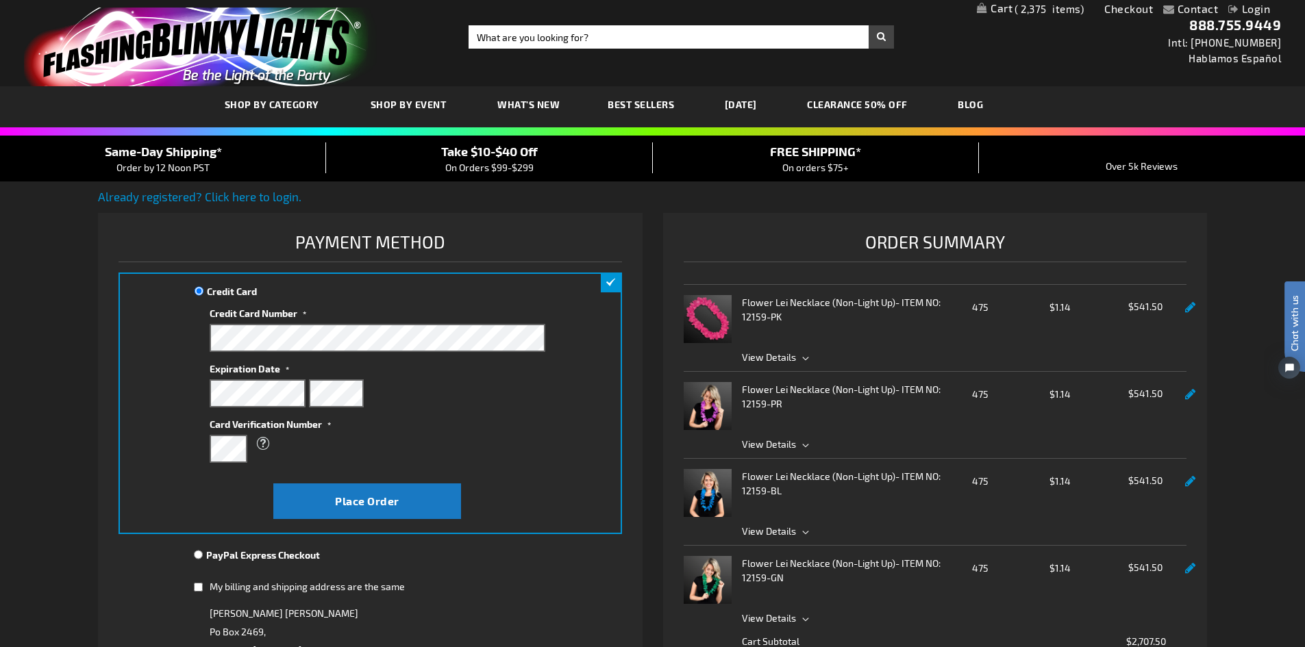
scroll to position [97, 0]
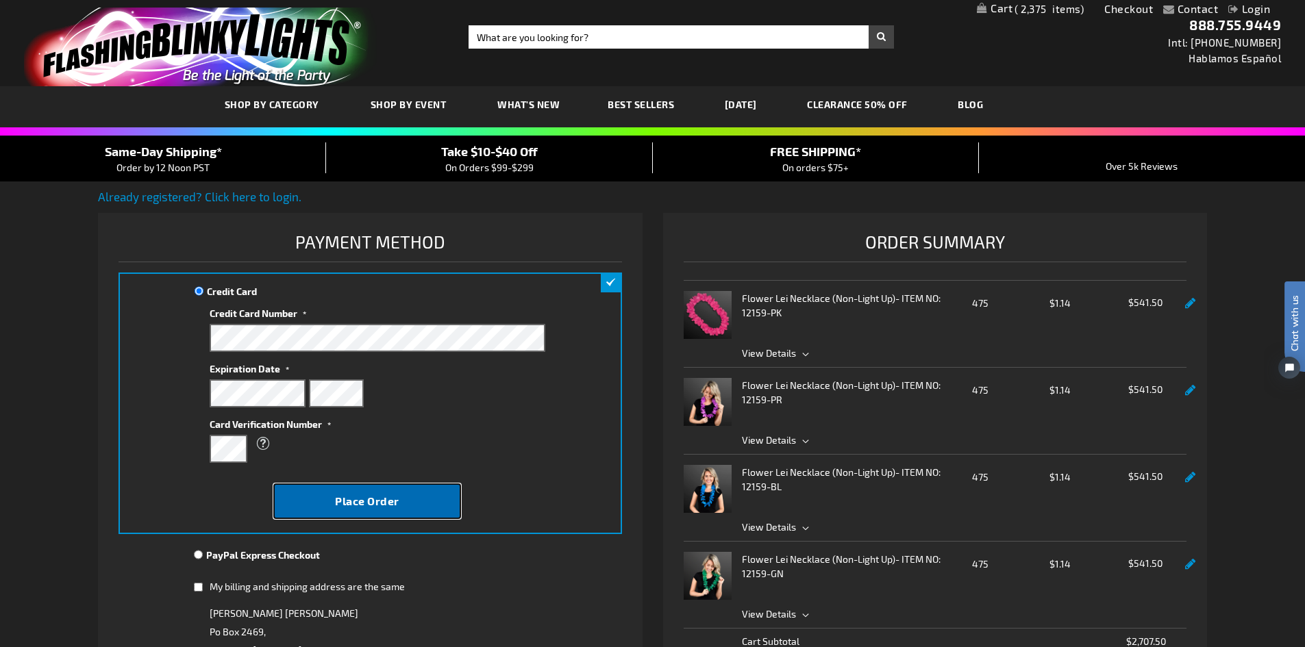
click at [312, 490] on button "Place Order" at bounding box center [367, 502] width 188 height 36
